Goal: Task Accomplishment & Management: Manage account settings

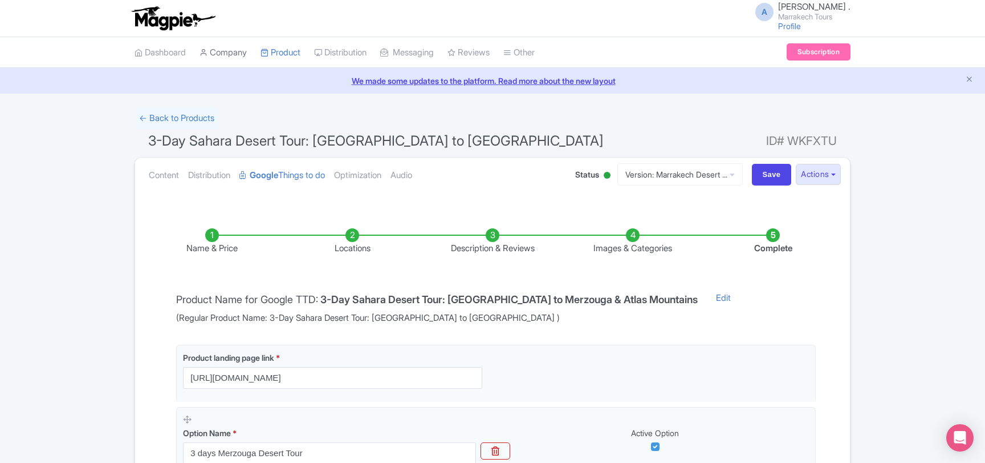
scroll to position [92, 0]
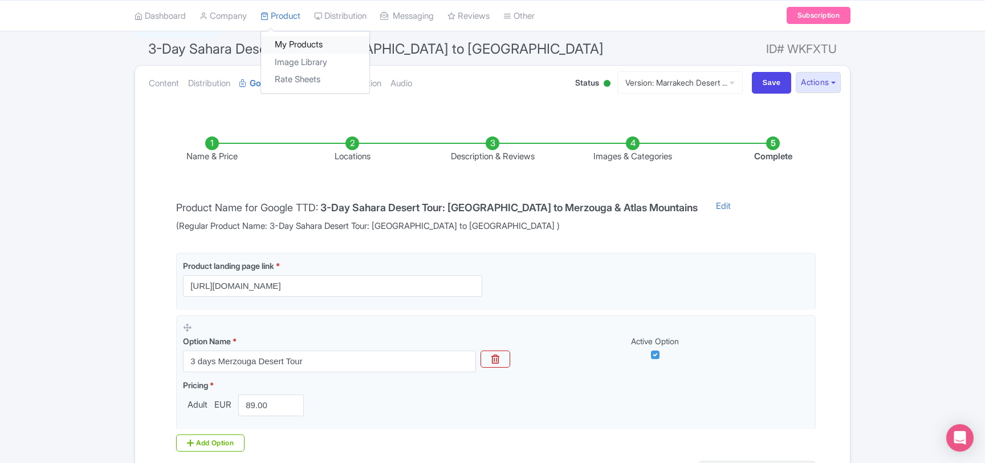
click at [290, 41] on link "My Products" at bounding box center [315, 45] width 108 height 18
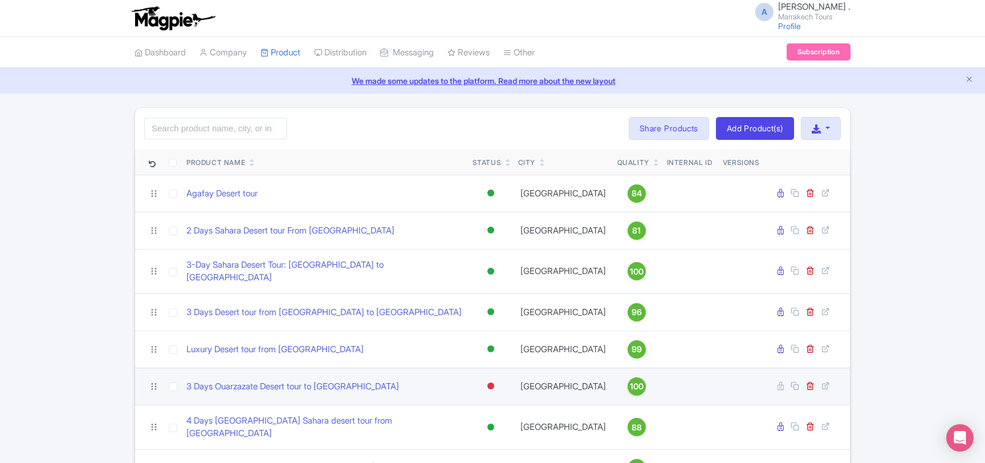
click at [495, 378] on div at bounding box center [490, 386] width 11 height 17
click at [475, 395] on div "Active" at bounding box center [462, 405] width 67 height 21
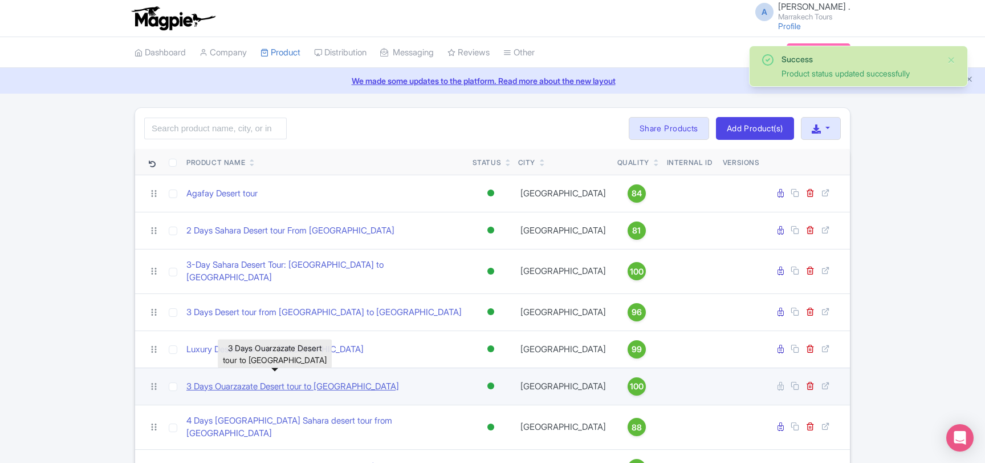
click at [343, 380] on link "3 Days Ouarzazate Desert tour to [GEOGRAPHIC_DATA]" at bounding box center [292, 386] width 213 height 13
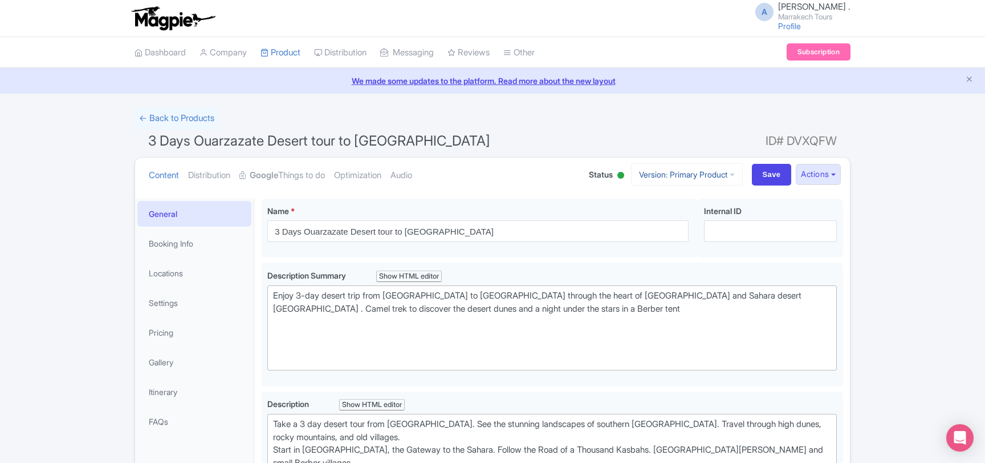
click at [655, 178] on link "Version: Primary Product" at bounding box center [687, 174] width 112 height 22
click at [317, 177] on link "Google Things to do" at bounding box center [283, 175] width 86 height 36
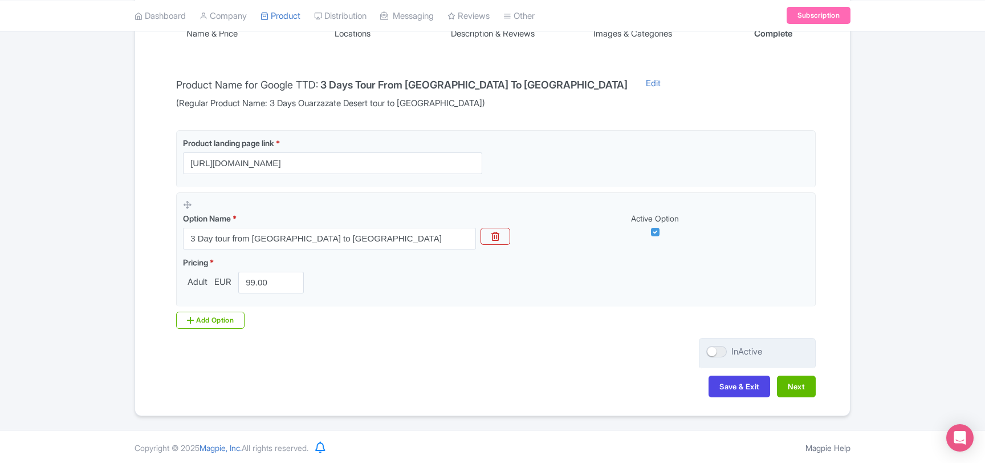
scroll to position [215, 0]
click at [727, 352] on div at bounding box center [717, 350] width 21 height 11
click at [714, 352] on input "InActive" at bounding box center [710, 350] width 7 height 7
checkbox input "true"
click at [733, 381] on button "Save & Exit" at bounding box center [740, 386] width 62 height 22
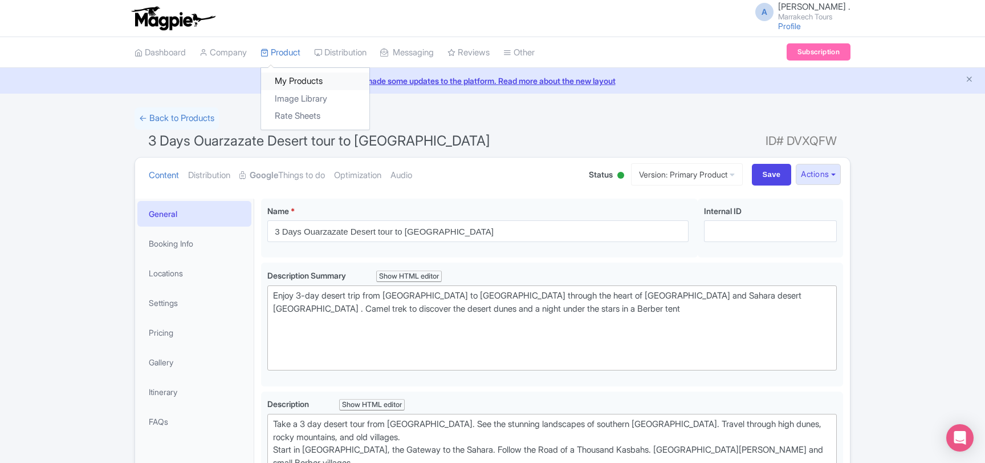
click at [289, 73] on link "My Products" at bounding box center [315, 81] width 108 height 18
